Goal: Information Seeking & Learning: Compare options

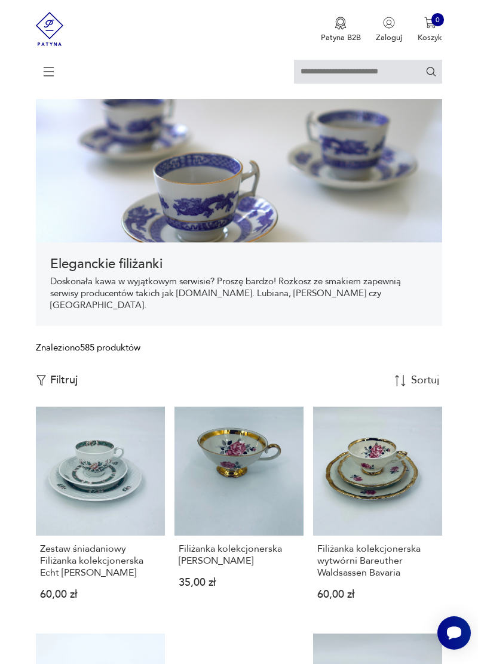
click at [45, 69] on icon at bounding box center [49, 72] width 42 height 42
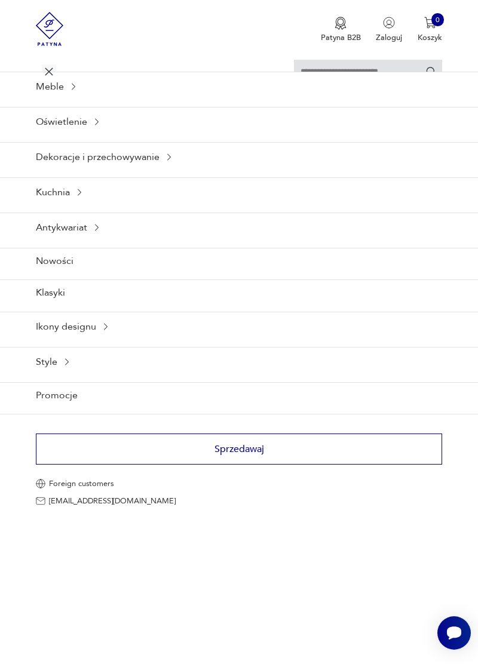
click at [84, 187] on div "Kuchnia" at bounding box center [239, 191] width 478 height 29
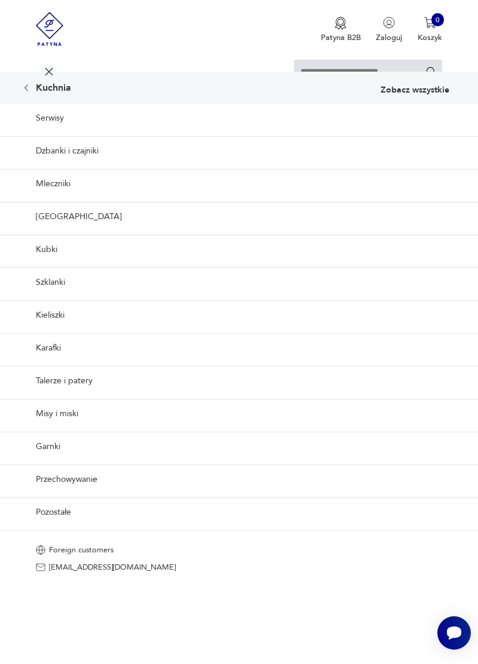
click at [80, 376] on link "Talerze i patery" at bounding box center [239, 380] width 478 height 29
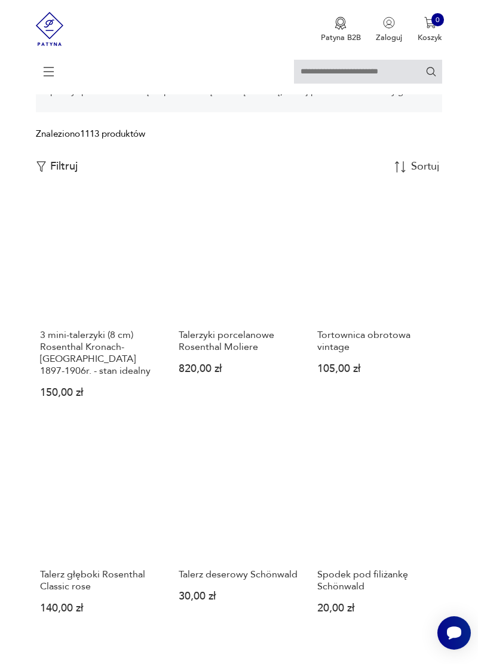
scroll to position [239, 0]
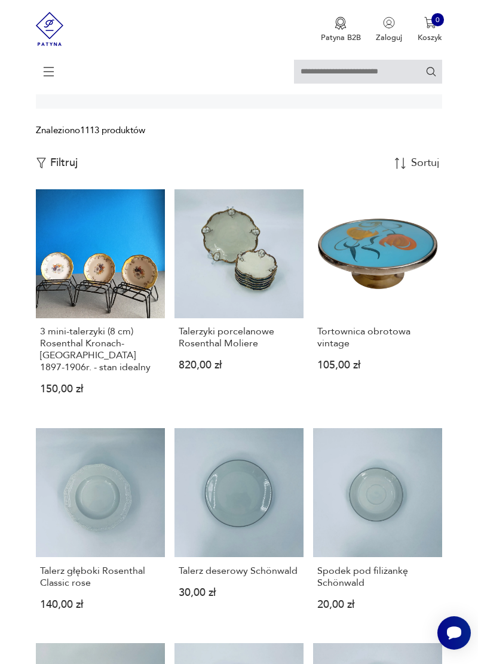
click at [68, 170] on p "Filtruj" at bounding box center [63, 162] width 27 height 13
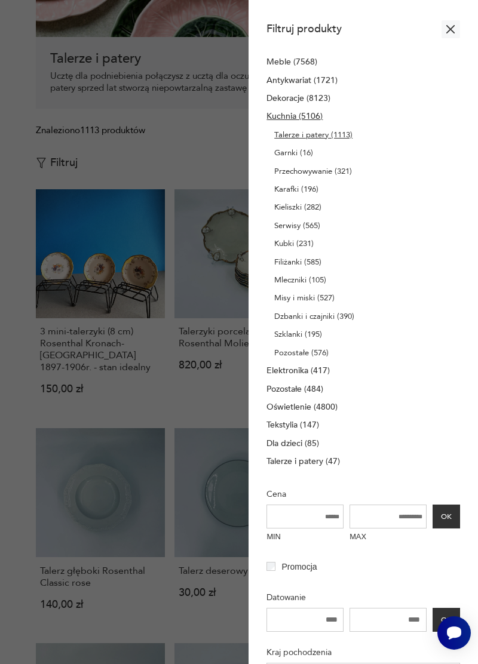
click at [10, 419] on div at bounding box center [239, 332] width 478 height 664
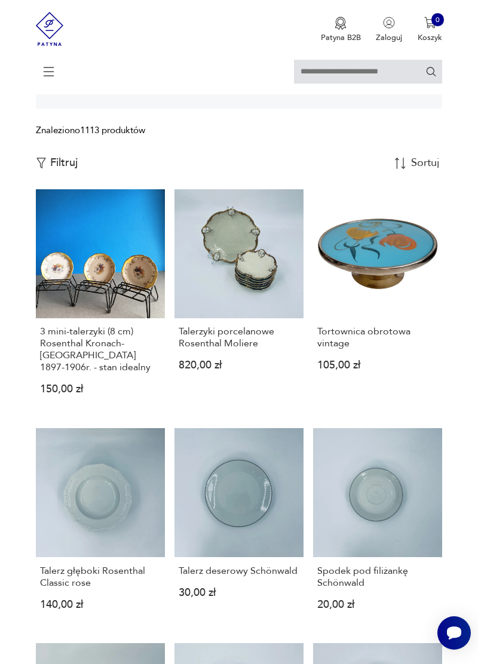
click at [62, 170] on p "Filtruj" at bounding box center [63, 162] width 27 height 13
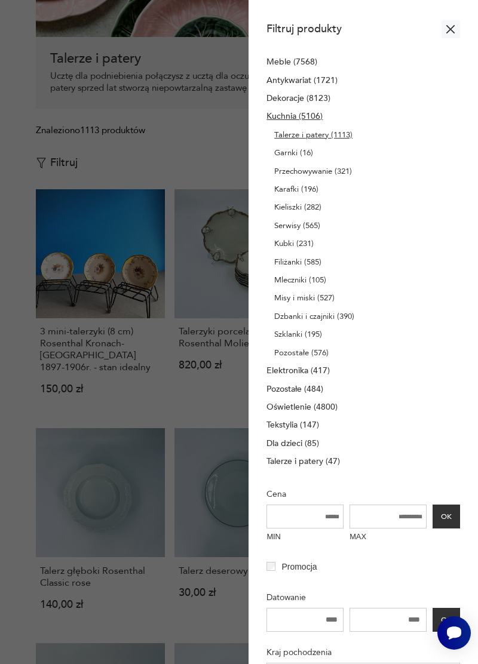
click at [405, 520] on input "MAX" at bounding box center [387, 517] width 77 height 24
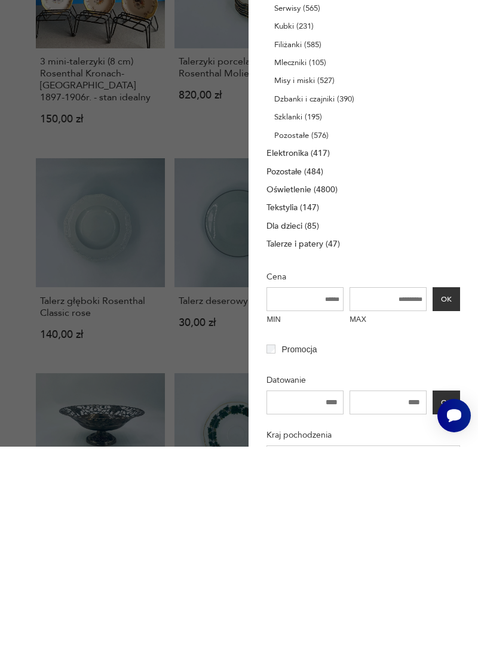
scroll to position [314, 0]
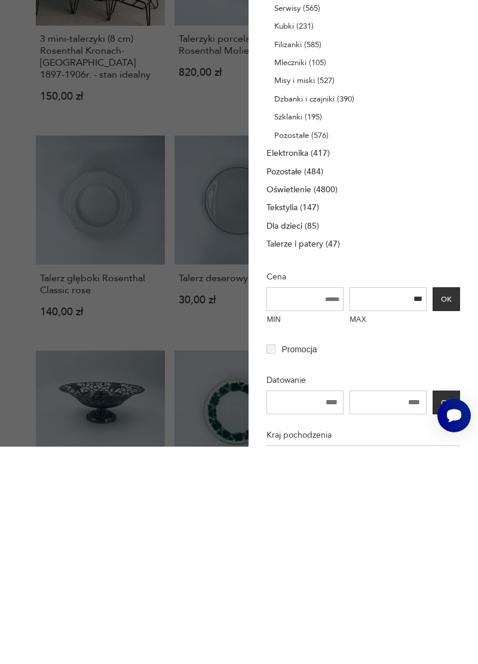
type input "***"
click at [447, 520] on button "OK" at bounding box center [445, 517] width 27 height 24
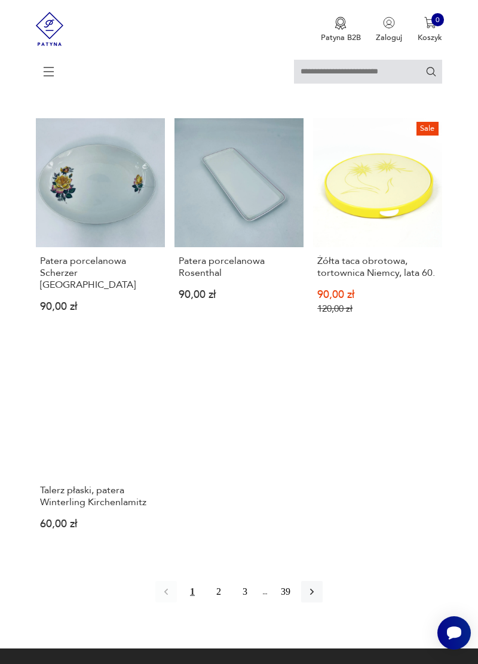
scroll to position [1207, 0]
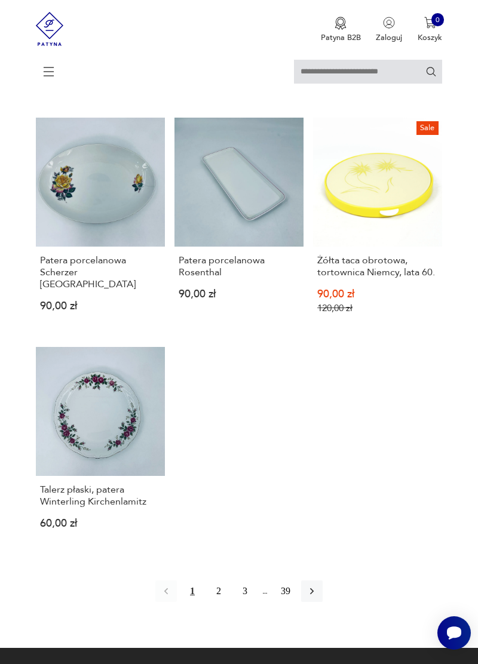
click at [219, 581] on button "2" at bounding box center [219, 592] width 22 height 22
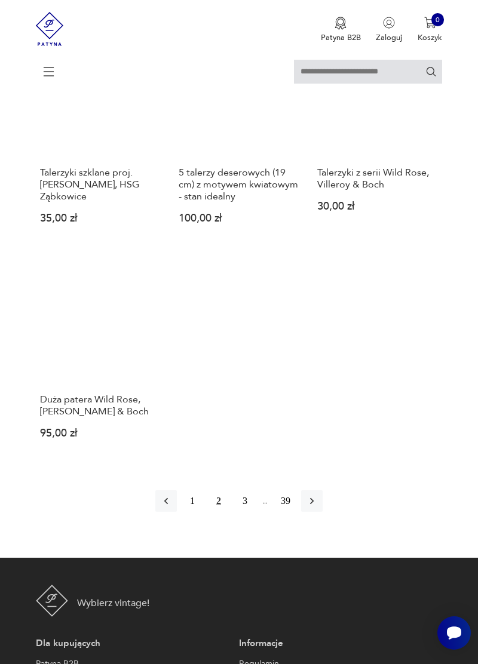
scroll to position [1283, 0]
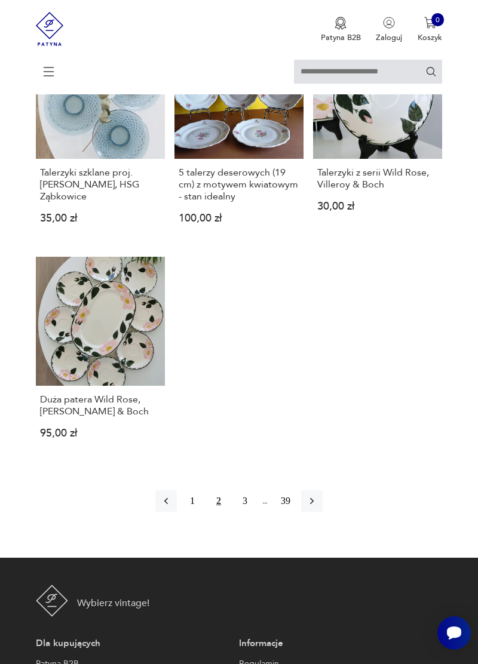
click at [243, 512] on button "3" at bounding box center [245, 501] width 22 height 22
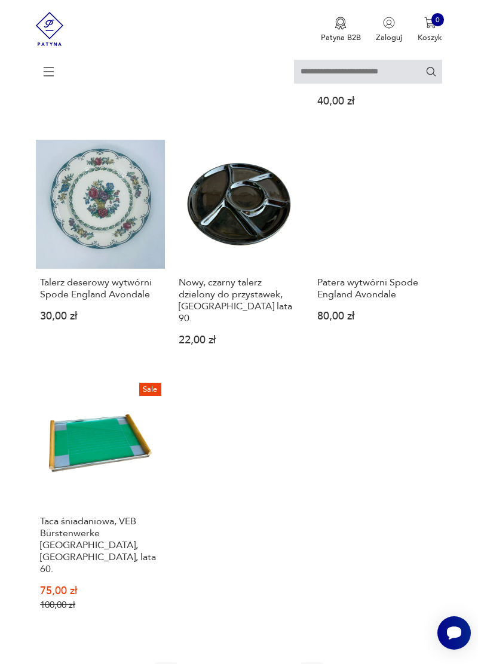
scroll to position [1182, 0]
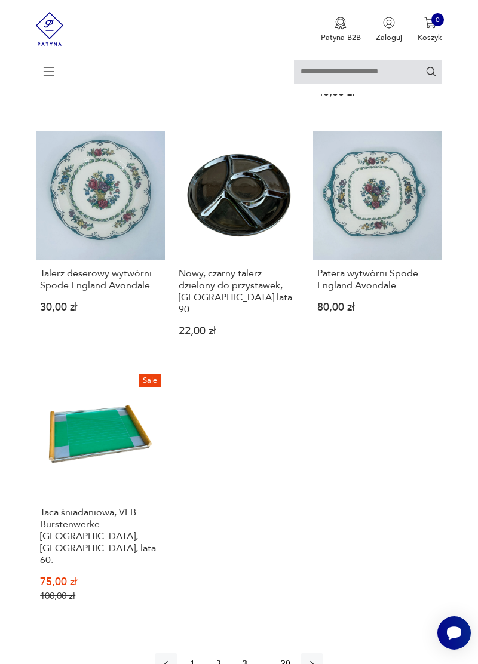
click at [312, 661] on icon "button" at bounding box center [312, 664] width 4 height 7
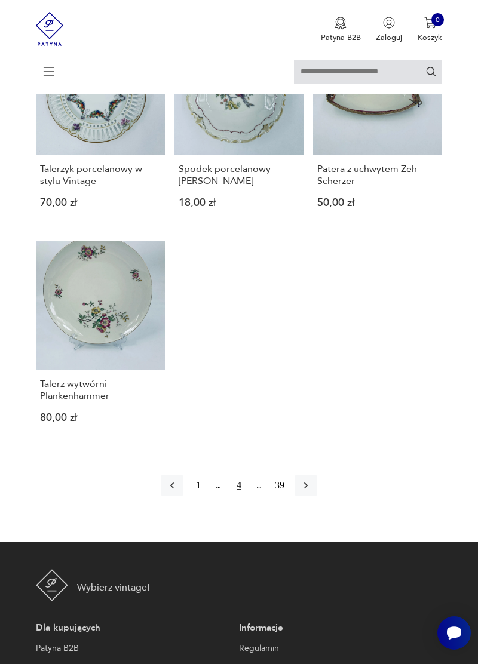
scroll to position [1413, 0]
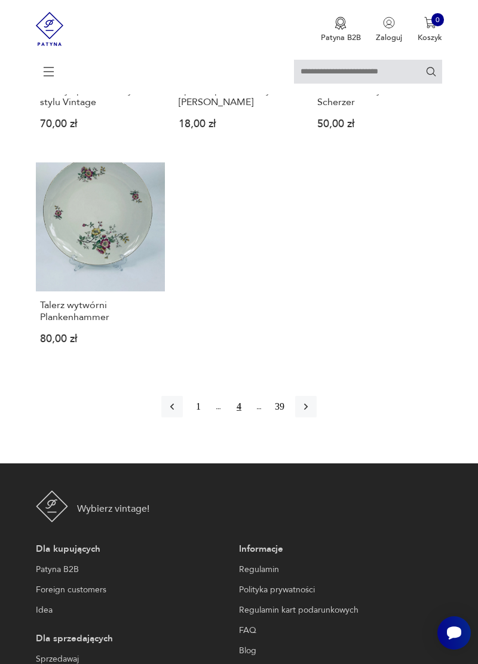
click at [307, 401] on icon "button" at bounding box center [306, 407] width 12 height 12
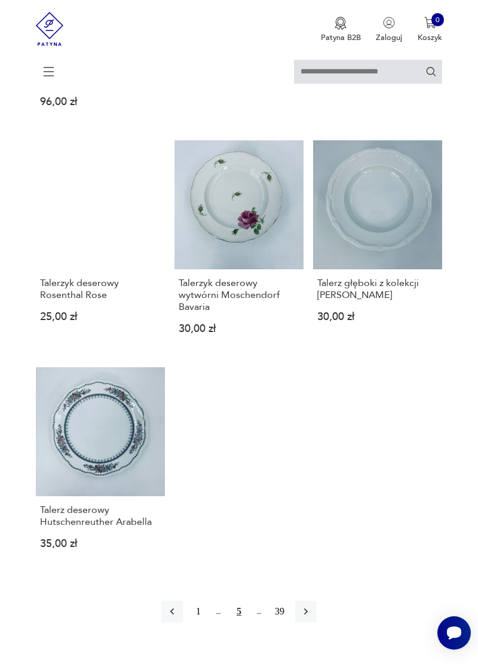
scroll to position [1247, 0]
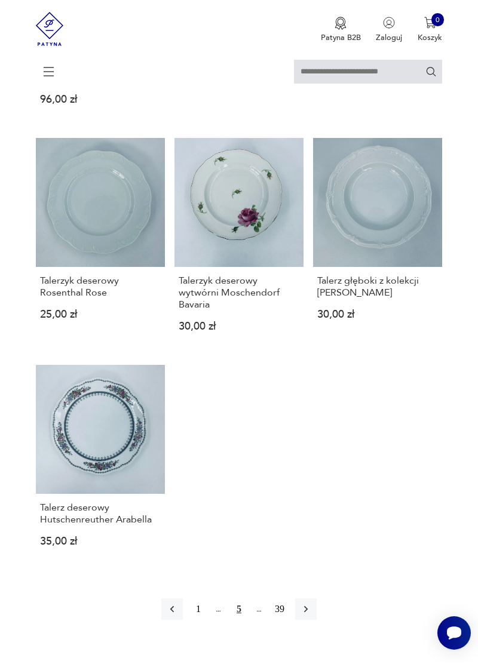
click at [306, 606] on icon "button" at bounding box center [306, 609] width 4 height 7
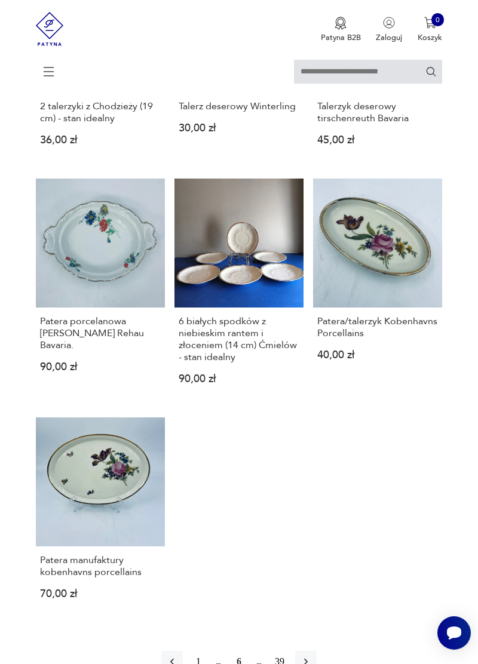
scroll to position [1124, 0]
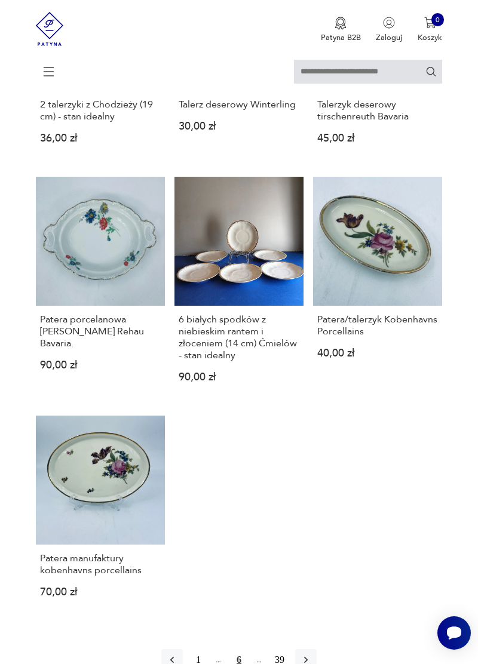
click at [305, 664] on icon "button" at bounding box center [306, 660] width 12 height 12
